Goal: Transaction & Acquisition: Purchase product/service

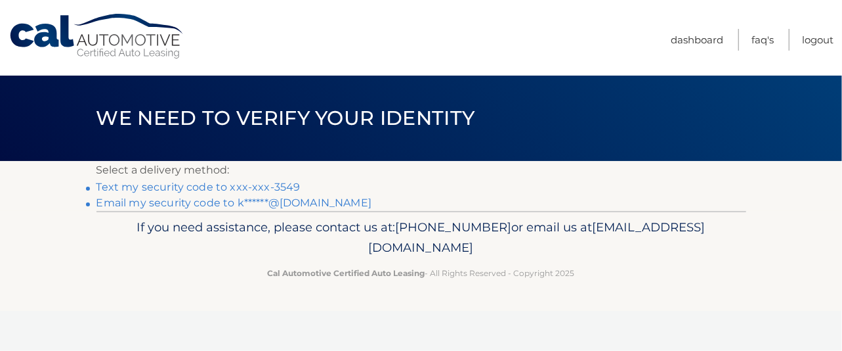
click at [152, 209] on li "Email my security code to k******@yahoo.com" at bounding box center [422, 203] width 650 height 16
click at [163, 186] on link "Text my security code to xxx-xxx-3549" at bounding box center [199, 187] width 204 height 12
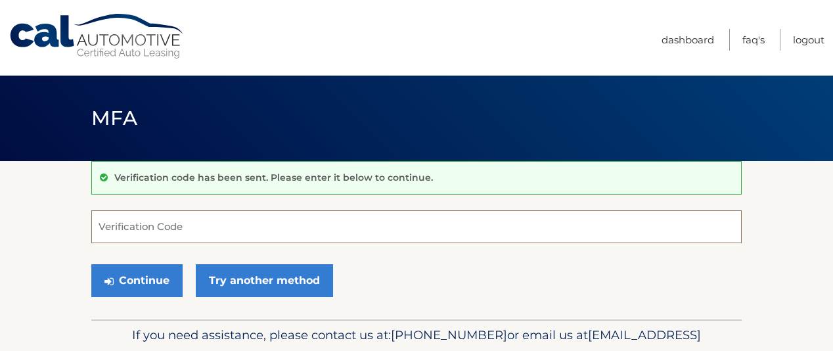
click at [117, 223] on input "Verification Code" at bounding box center [416, 226] width 650 height 33
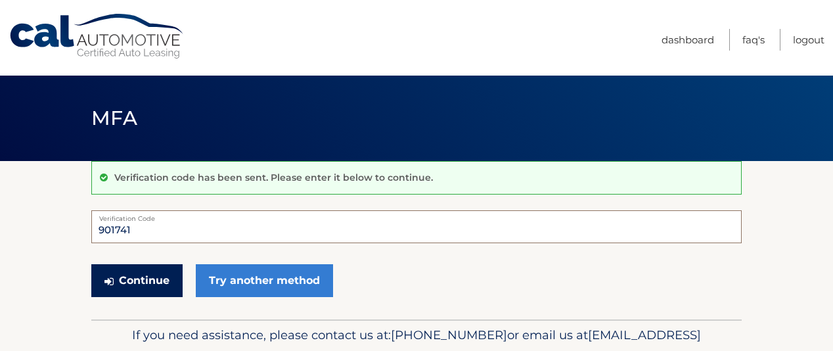
type input "901741"
click at [130, 280] on button "Continue" at bounding box center [136, 280] width 91 height 33
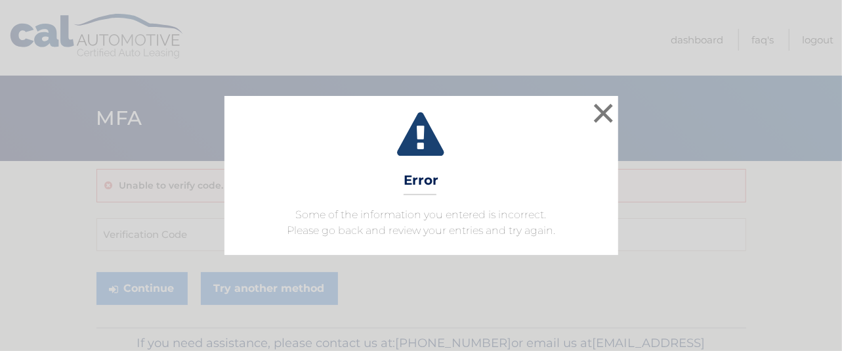
click at [130, 280] on div "× Error Some of the information you entered is incorrect. Please go back and re…" at bounding box center [421, 175] width 842 height 351
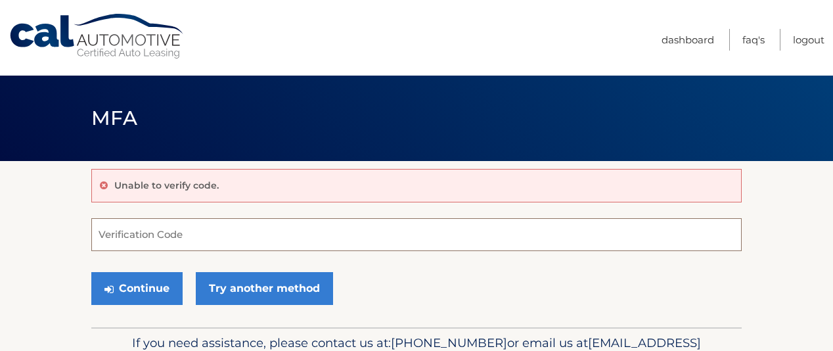
click at [142, 230] on input "Verification Code" at bounding box center [416, 234] width 650 height 33
type input "0"
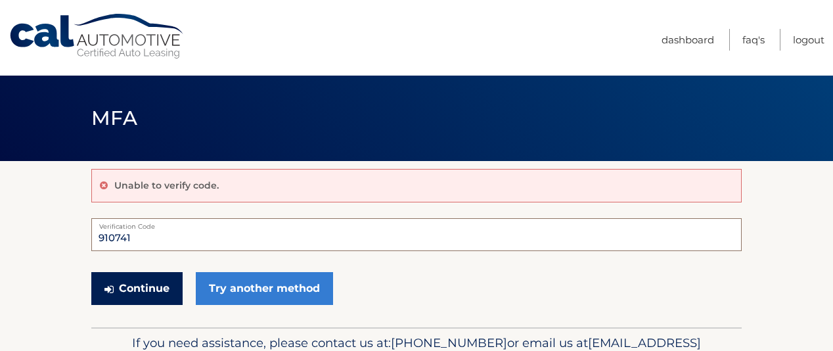
type input "910741"
click at [133, 286] on button "Continue" at bounding box center [136, 288] width 91 height 33
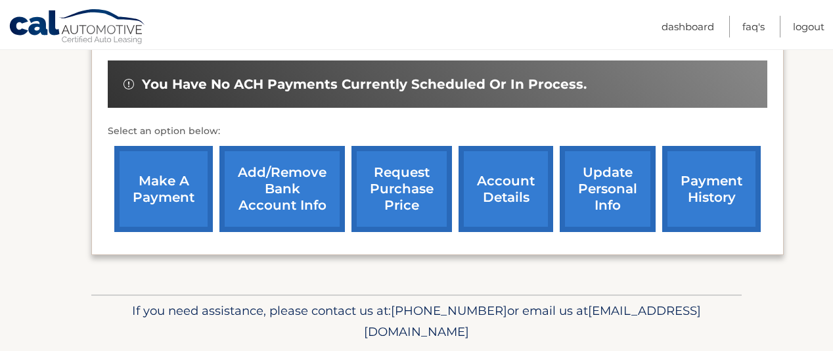
scroll to position [407, 0]
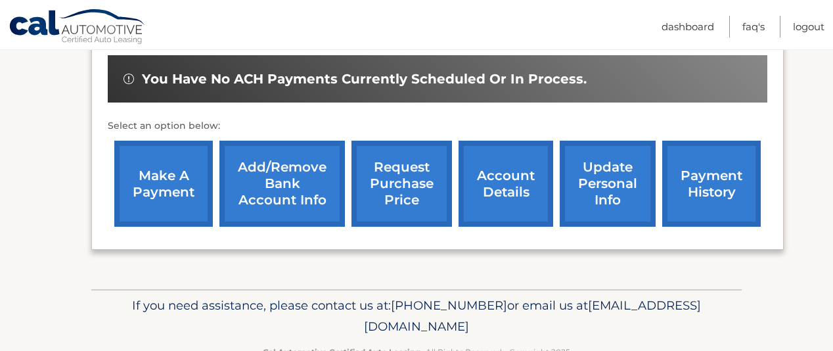
click at [176, 177] on link "make a payment" at bounding box center [163, 184] width 98 height 86
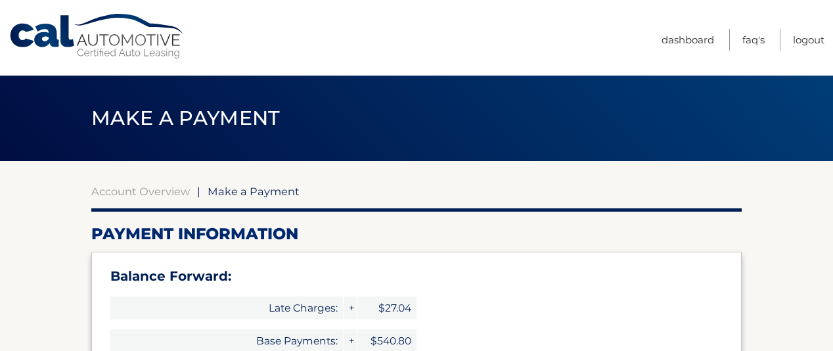
select select "OWFmNTIxN2MtMjNhMi00MzU0LWIyMTktMzhkNzkzMThkZjQw"
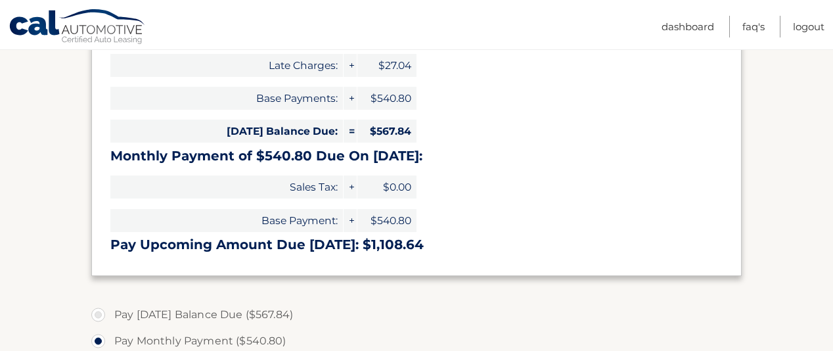
scroll to position [246, 0]
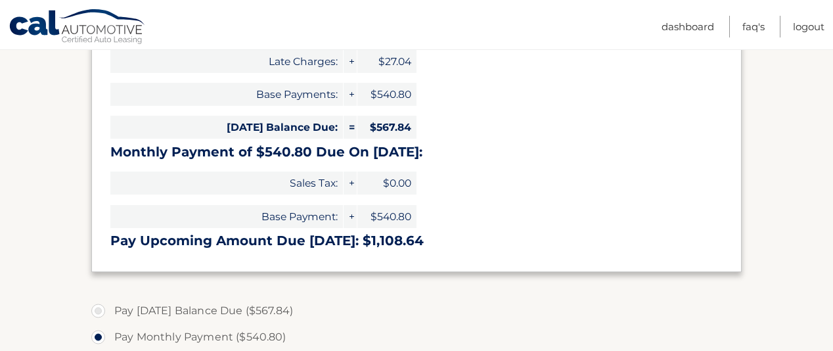
click at [492, 171] on div "Balance Forward: Late Charges: + $27.04 Base Payments: + $540.80 [DATE] Balance…" at bounding box center [416, 138] width 650 height 267
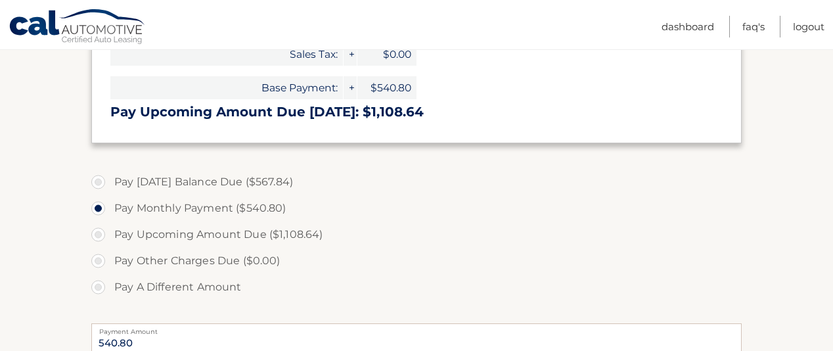
scroll to position [382, 0]
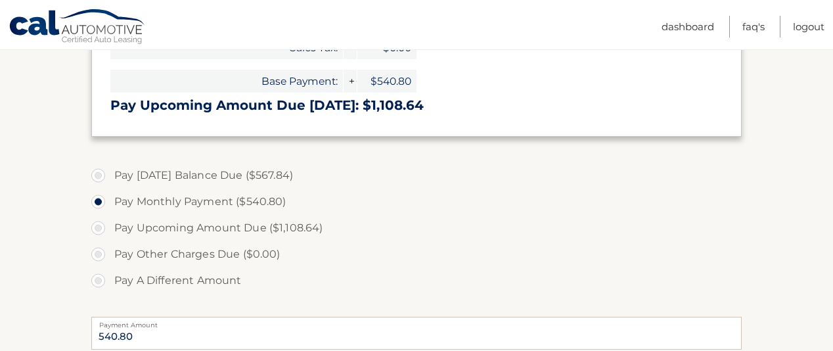
click at [97, 176] on label "Pay [DATE] Balance Due ($567.84)" at bounding box center [416, 175] width 650 height 26
click at [97, 176] on input "Pay [DATE] Balance Due ($567.84)" at bounding box center [103, 172] width 13 height 21
radio input "true"
type input "567.84"
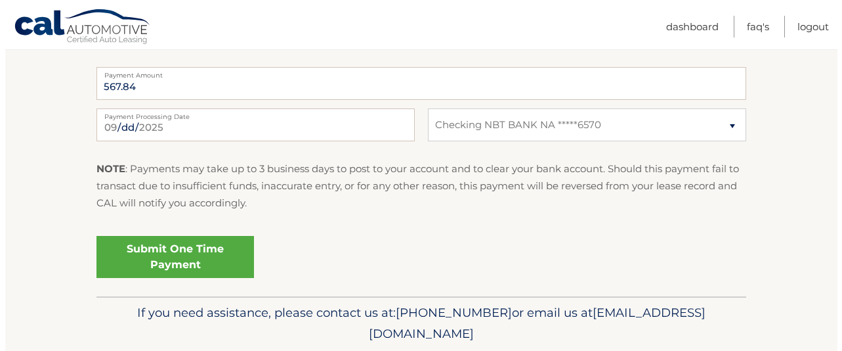
scroll to position [646, 0]
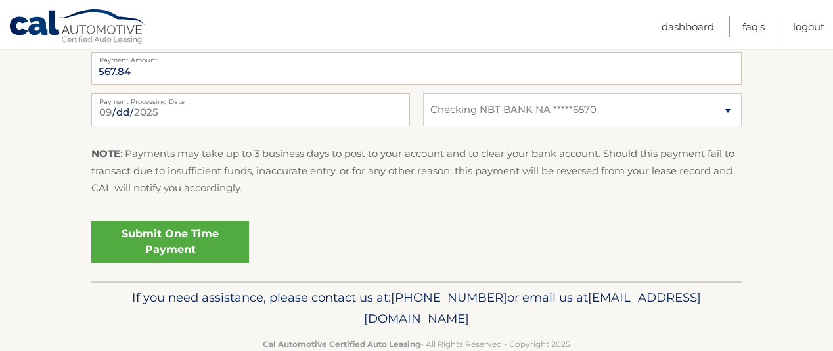
click at [179, 232] on link "Submit One Time Payment" at bounding box center [170, 242] width 158 height 42
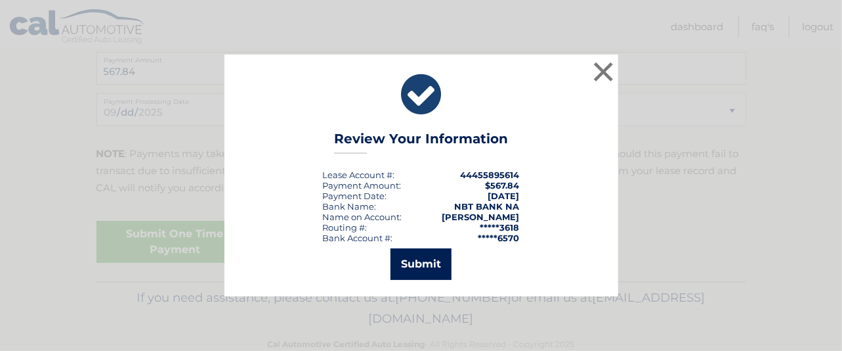
click at [415, 265] on button "Submit" at bounding box center [421, 264] width 61 height 32
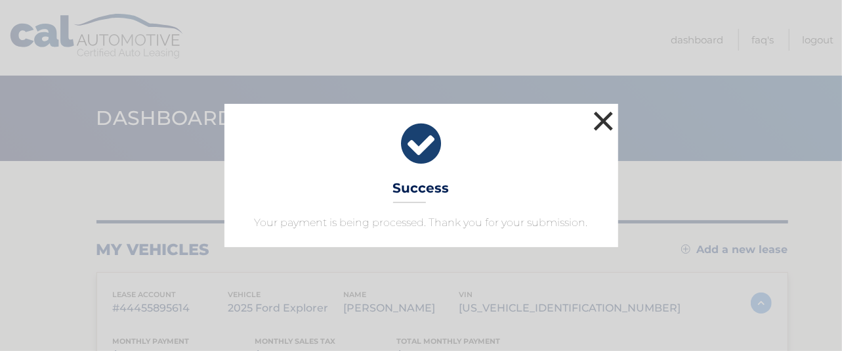
click at [605, 115] on button "×" at bounding box center [604, 121] width 26 height 26
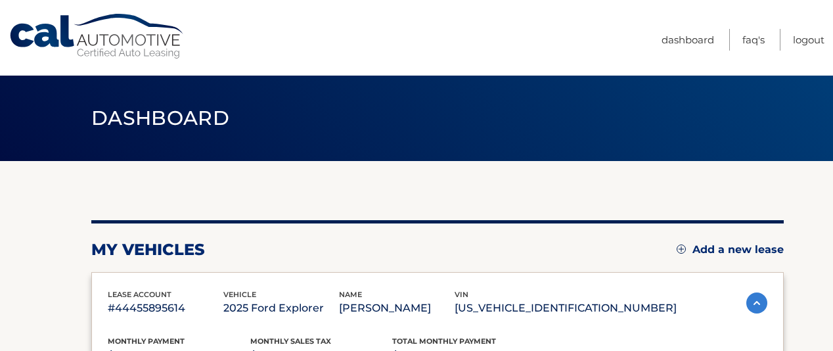
click at [602, 95] on header "Dashboard" at bounding box center [416, 118] width 650 height 85
